Goal: Task Accomplishment & Management: Use online tool/utility

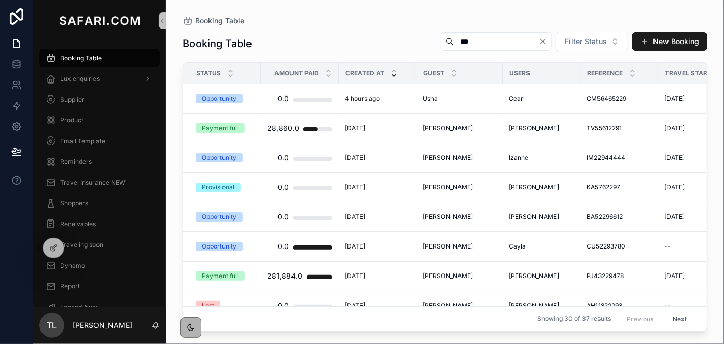
click at [546, 40] on icon "Clear" at bounding box center [543, 41] width 8 height 8
